Goal: Task Accomplishment & Management: Use online tool/utility

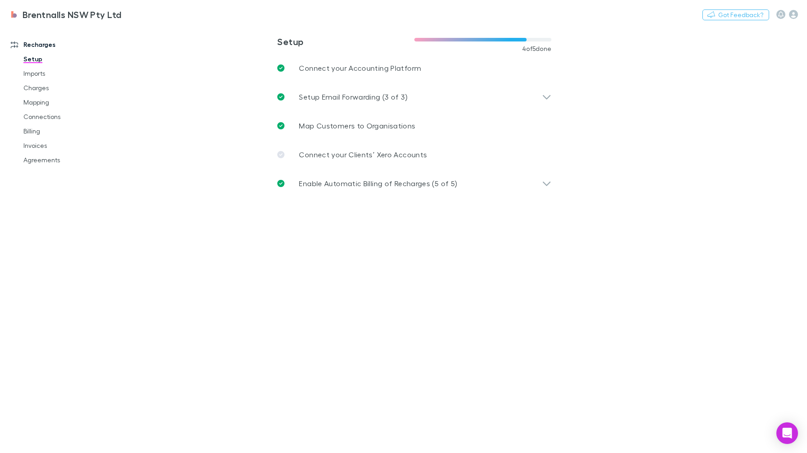
click at [41, 143] on link "Invoices" at bounding box center [68, 145] width 108 height 14
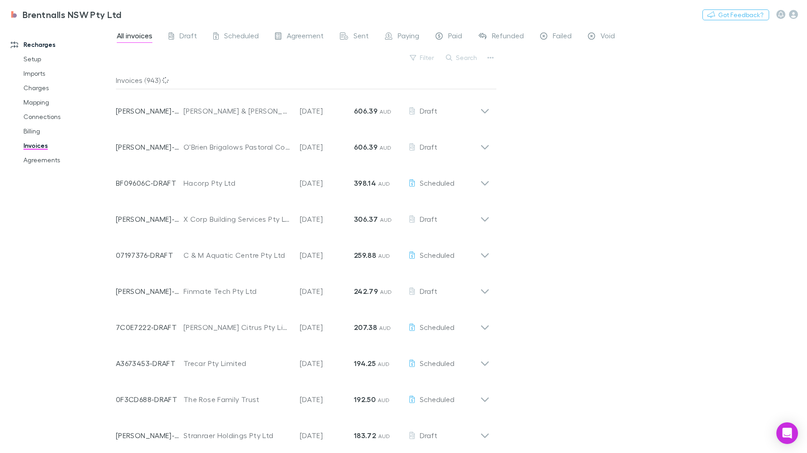
click at [452, 56] on icon "button" at bounding box center [449, 58] width 6 height 6
click at [453, 56] on input "text" at bounding box center [446, 57] width 45 height 13
click at [23, 125] on link "Billing" at bounding box center [68, 131] width 108 height 14
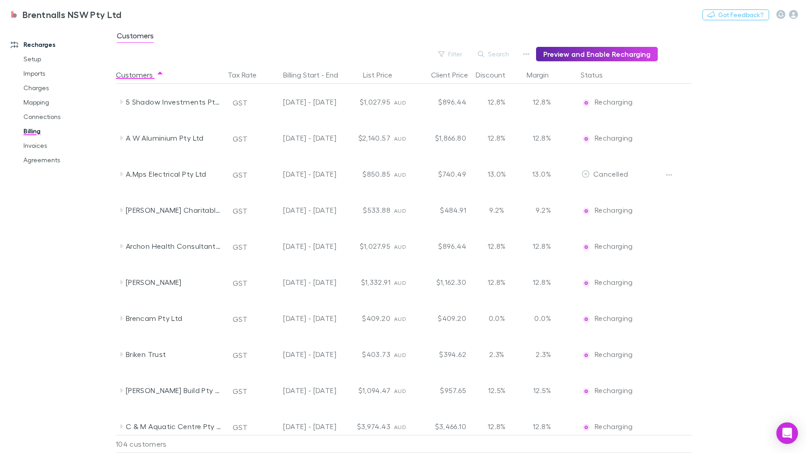
click at [453, 55] on button "Filter" at bounding box center [451, 54] width 34 height 11
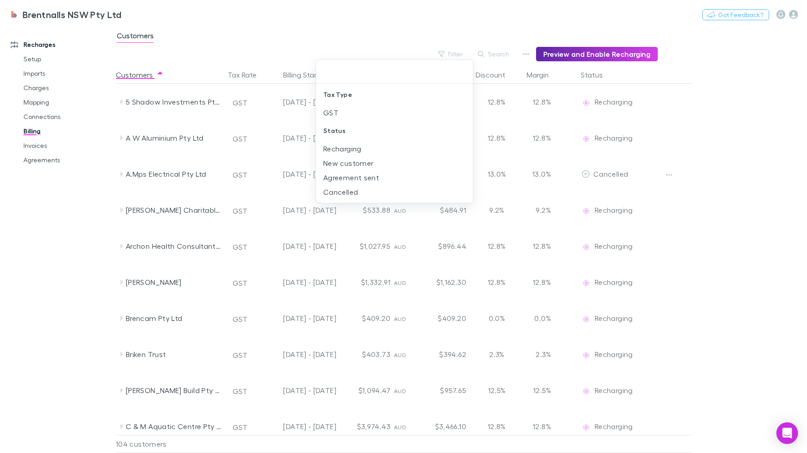
click at [367, 160] on li "New customer" at bounding box center [394, 163] width 157 height 14
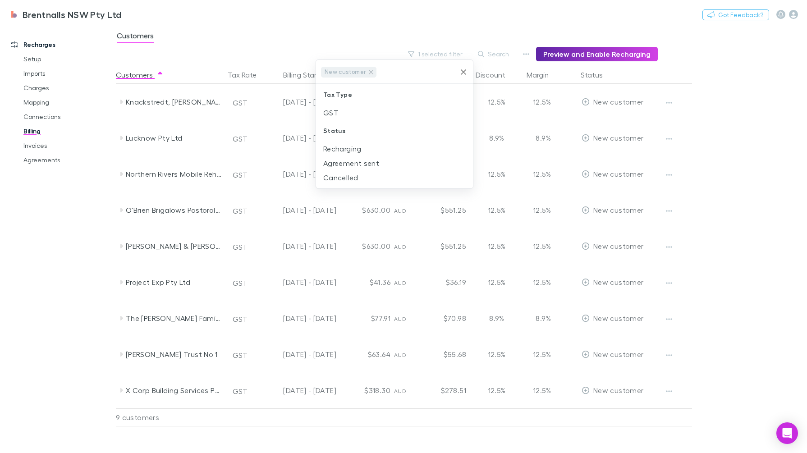
click at [354, 25] on div at bounding box center [403, 226] width 807 height 453
click at [435, 53] on button "1 selected filter" at bounding box center [435, 54] width 64 height 11
click at [0, 282] on html "Brentnalls NSW Pty Ltd Nothing Got Feedback? Recharges Setup Imports Charges Ma…" at bounding box center [403, 226] width 807 height 453
click at [670, 137] on div at bounding box center [403, 226] width 807 height 453
click at [728, 182] on div "Customers Tax Rate Billing Start - End List Price Client Price Discount Margin …" at bounding box center [426, 259] width 620 height 387
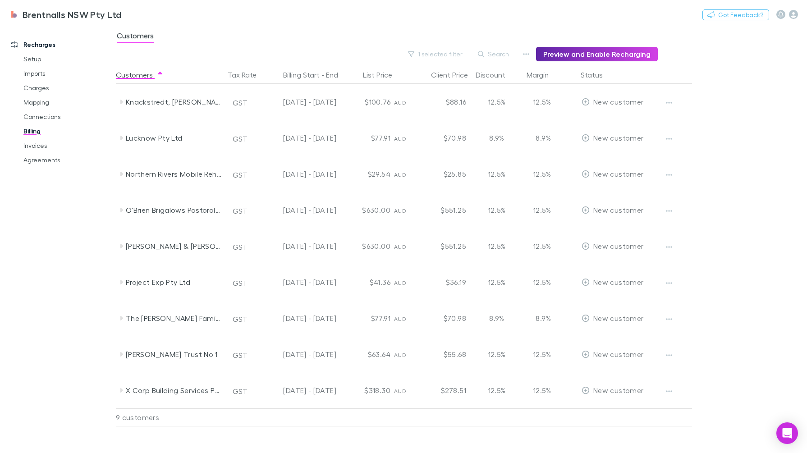
click at [40, 102] on link "Mapping" at bounding box center [68, 102] width 108 height 14
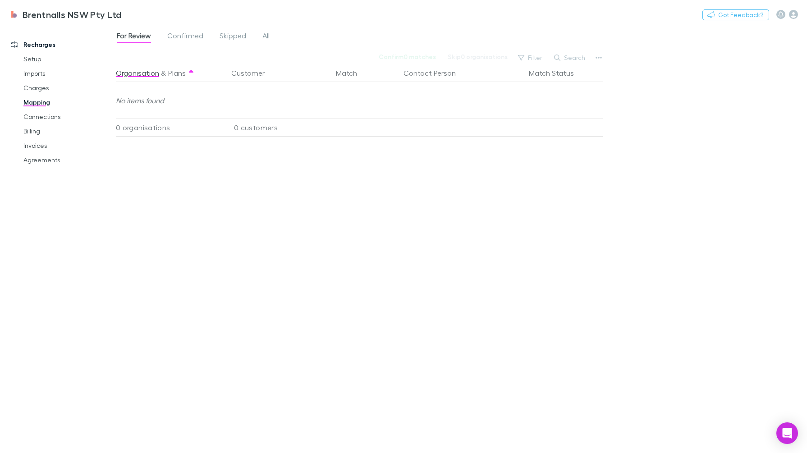
click at [268, 33] on span "All" at bounding box center [265, 37] width 7 height 12
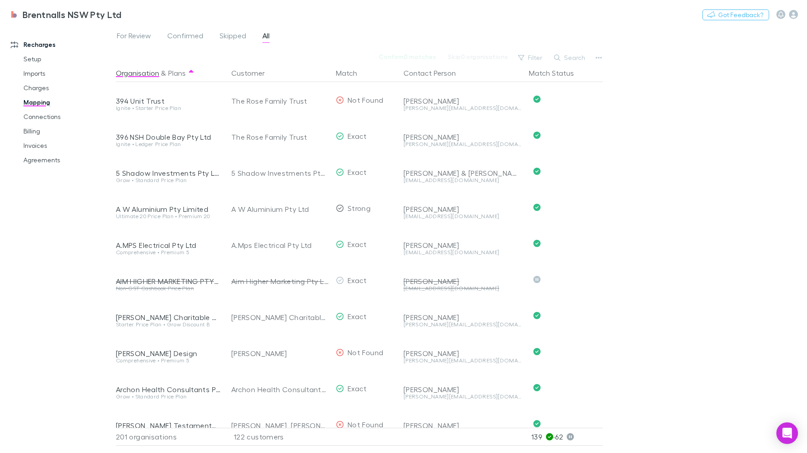
click at [577, 60] on button "Search" at bounding box center [569, 57] width 41 height 11
type input "*"
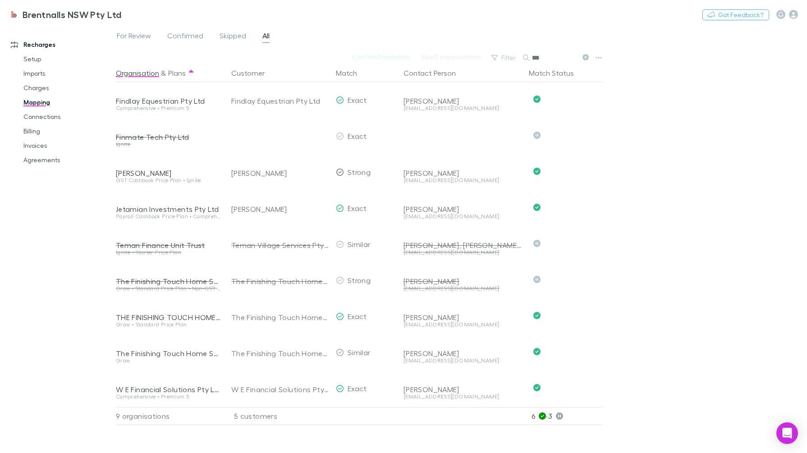
type input "***"
click at [40, 61] on link "Setup" at bounding box center [68, 59] width 108 height 14
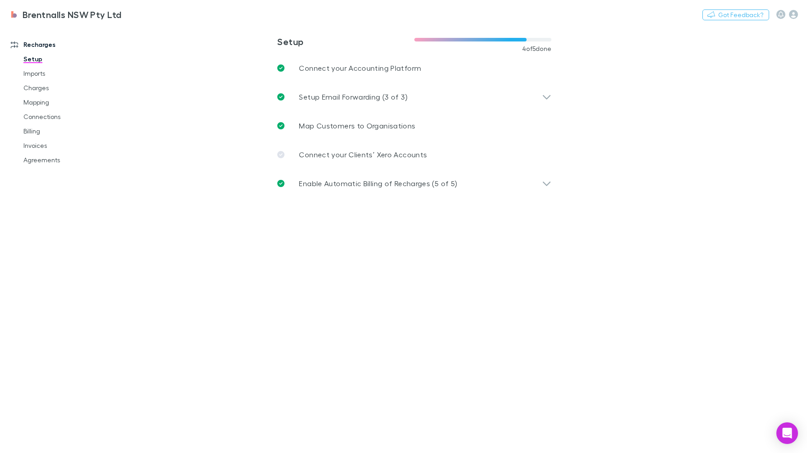
click at [40, 61] on link "Setup" at bounding box center [68, 59] width 108 height 14
